Goal: Information Seeking & Learning: Learn about a topic

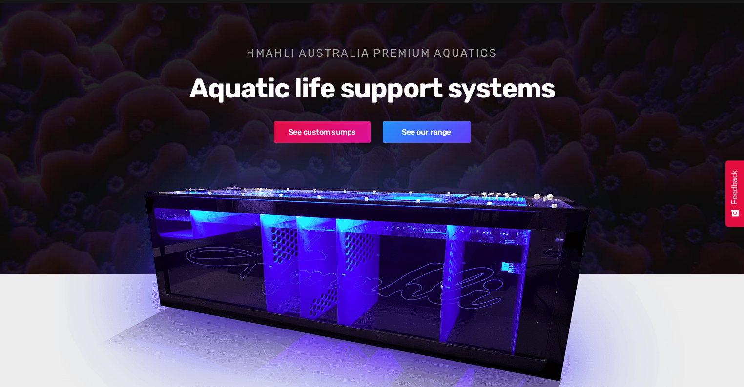
scroll to position [39, 0]
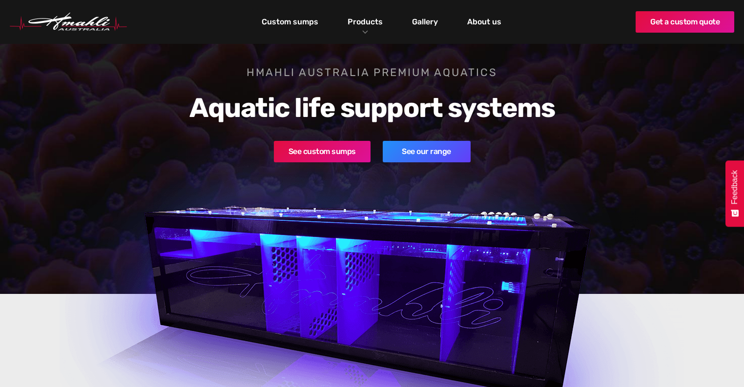
click at [436, 165] on img at bounding box center [372, 301] width 625 height 395
click at [436, 161] on link "See our range" at bounding box center [427, 151] width 88 height 21
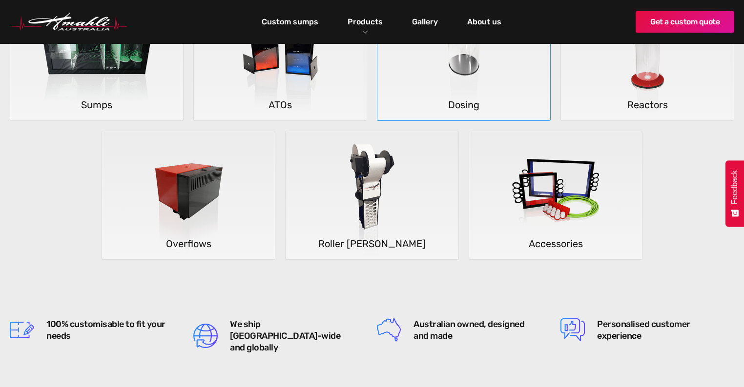
scroll to position [156, 0]
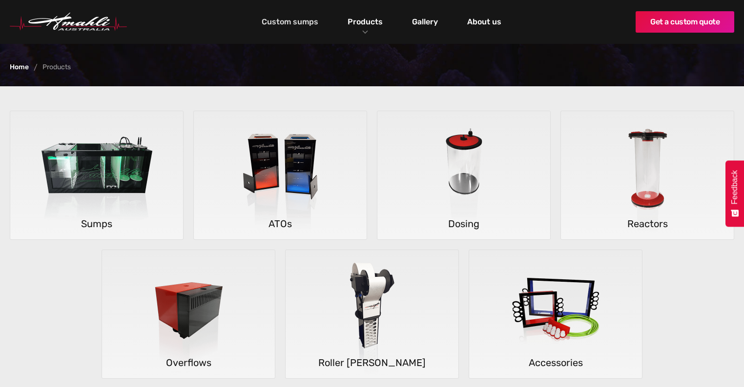
click at [298, 23] on link "Custom sumps" at bounding box center [289, 22] width 61 height 17
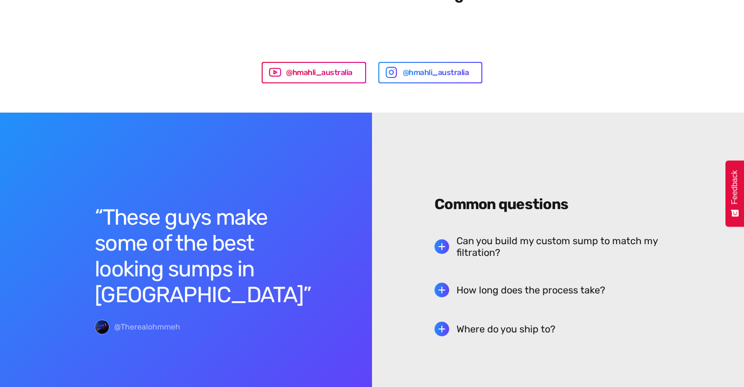
scroll to position [2342, 0]
click at [457, 284] on h5 "How long does the process take?" at bounding box center [530, 290] width 149 height 12
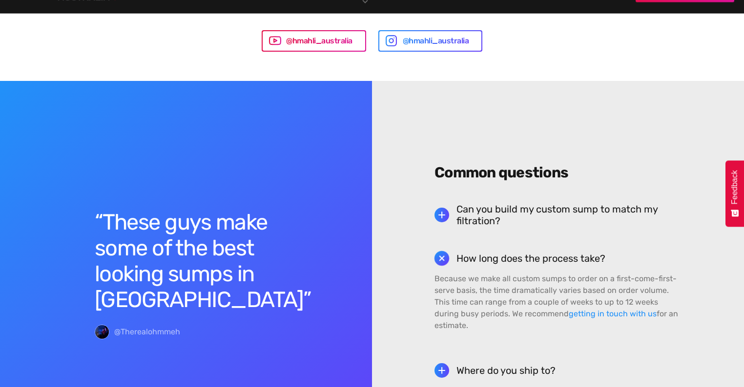
scroll to position [2420, 0]
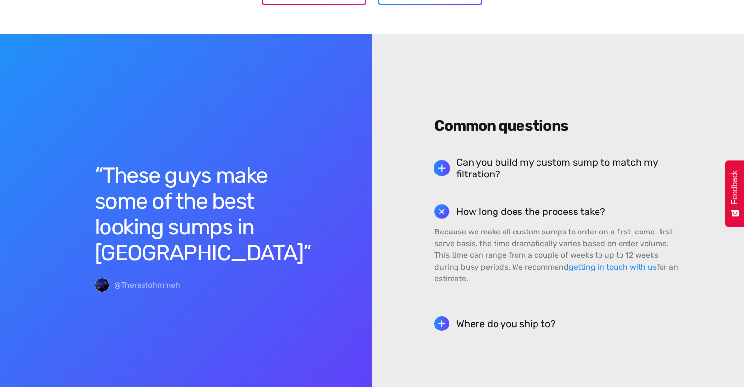
click at [521, 157] on h5 "Can you build my custom sump to match my filtration?" at bounding box center [568, 168] width 225 height 23
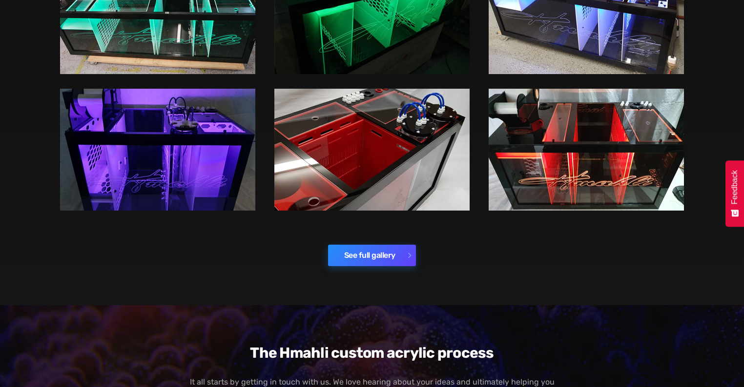
scroll to position [1562, 0]
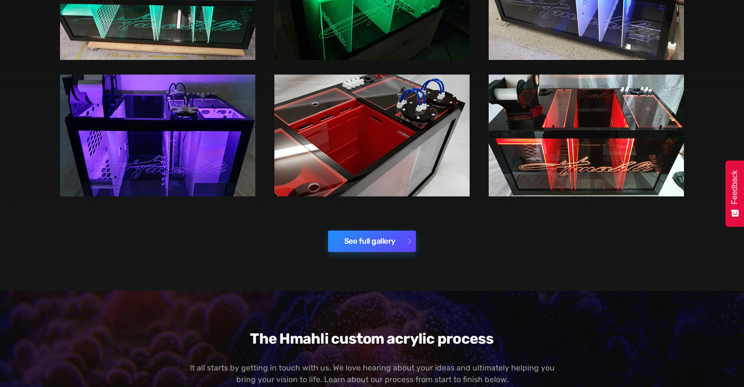
click at [386, 234] on link "See full gallery" at bounding box center [372, 241] width 88 height 21
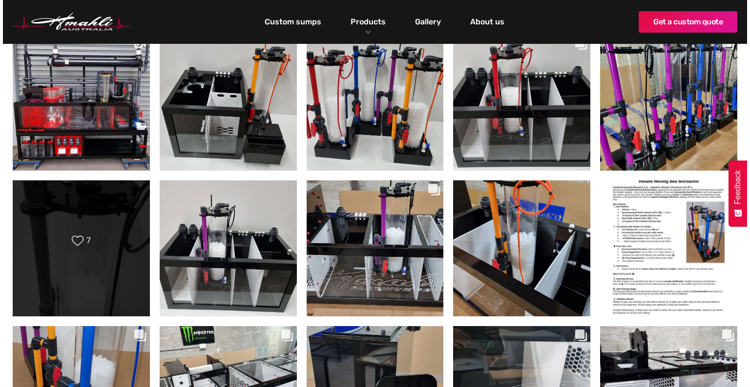
scroll to position [273, 0]
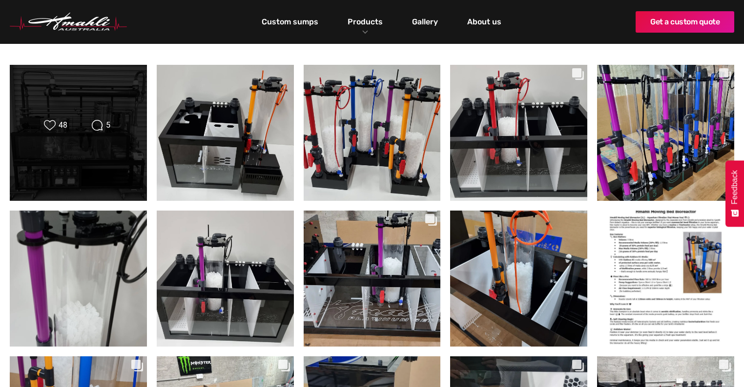
click at [82, 133] on div "Likes Count 48 Comments Count 5" at bounding box center [78, 127] width 110 height 14
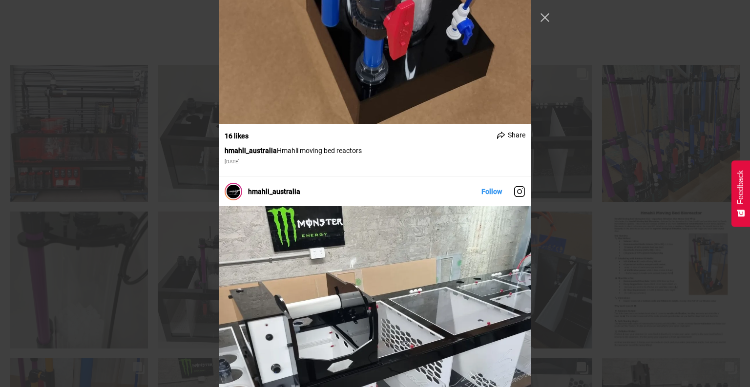
scroll to position [4138, 0]
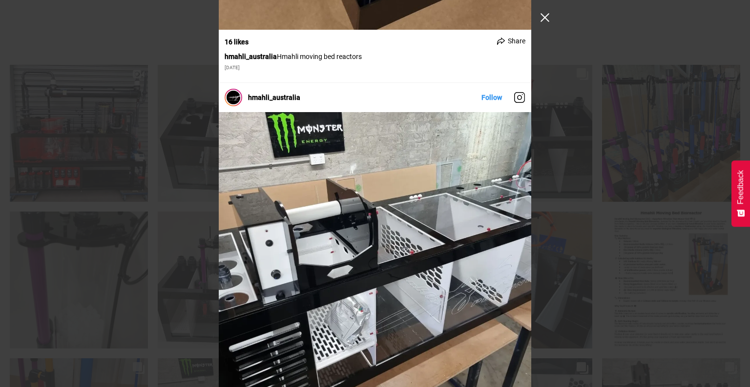
click at [541, 19] on button "Close Instagram Feed Popup" at bounding box center [545, 18] width 16 height 16
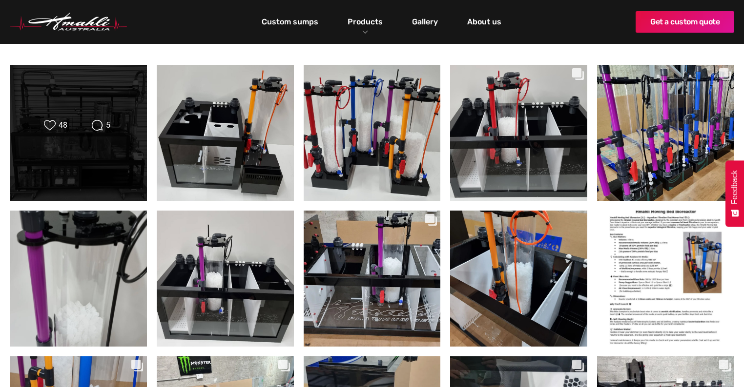
click at [95, 135] on div "Likes Count 48 Comments Count 5" at bounding box center [78, 133] width 110 height 27
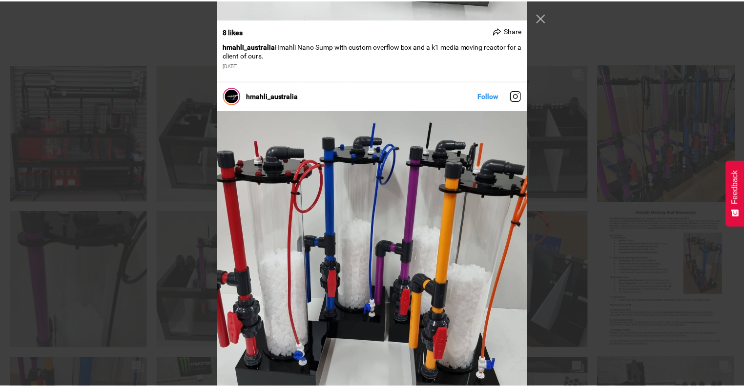
scroll to position [586, 0]
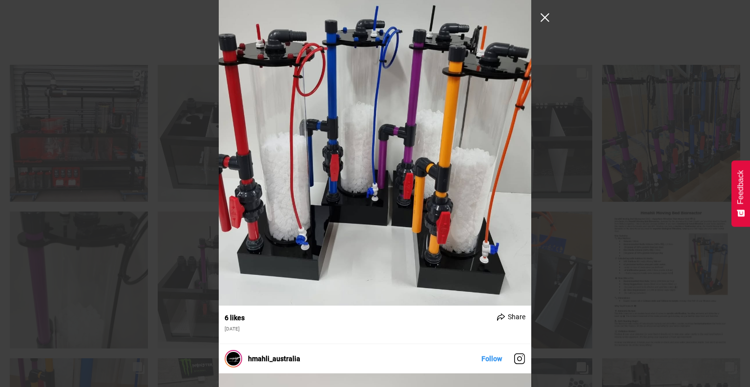
click at [547, 16] on button "Close Instagram Feed Popup" at bounding box center [545, 18] width 16 height 16
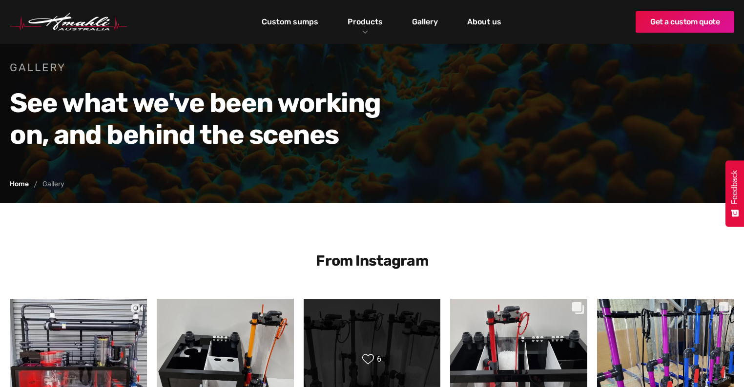
scroll to position [39, 0]
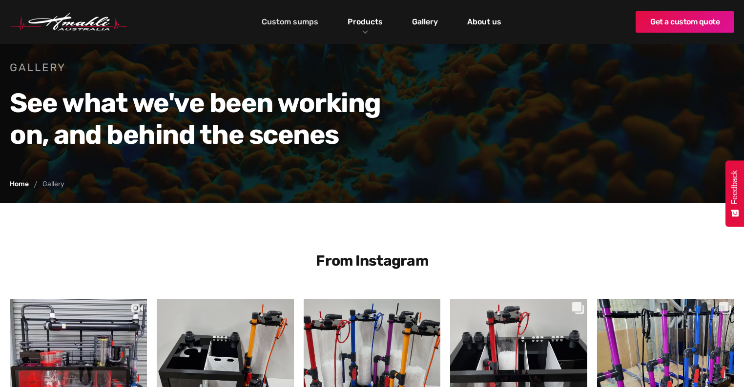
click at [295, 23] on link "Custom sumps" at bounding box center [289, 22] width 61 height 17
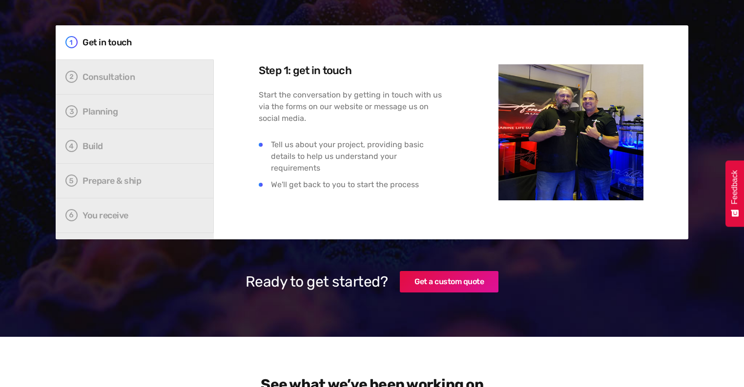
scroll to position [1952, 0]
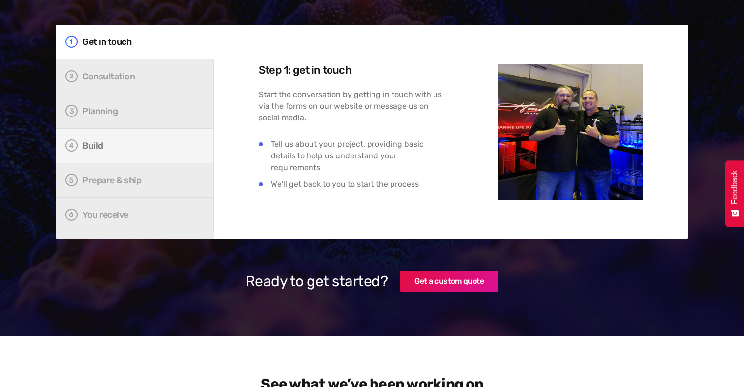
click at [98, 141] on div "Build" at bounding box center [140, 146] width 116 height 10
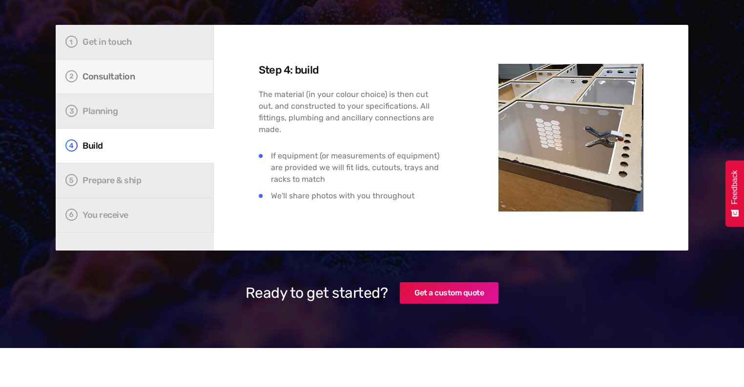
click at [114, 72] on div "Consultation" at bounding box center [140, 77] width 116 height 10
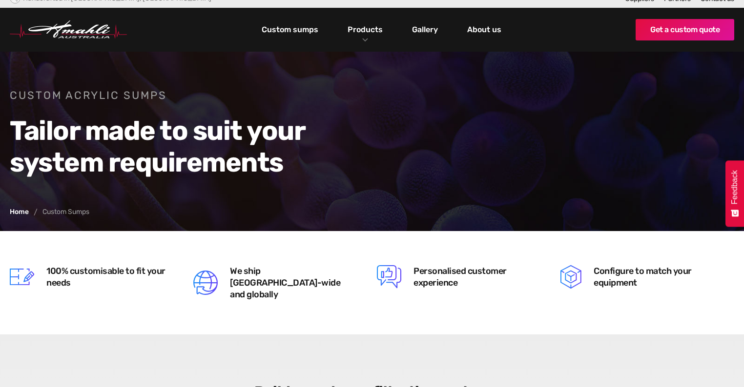
scroll to position [0, 0]
